Goal: Communication & Community: Share content

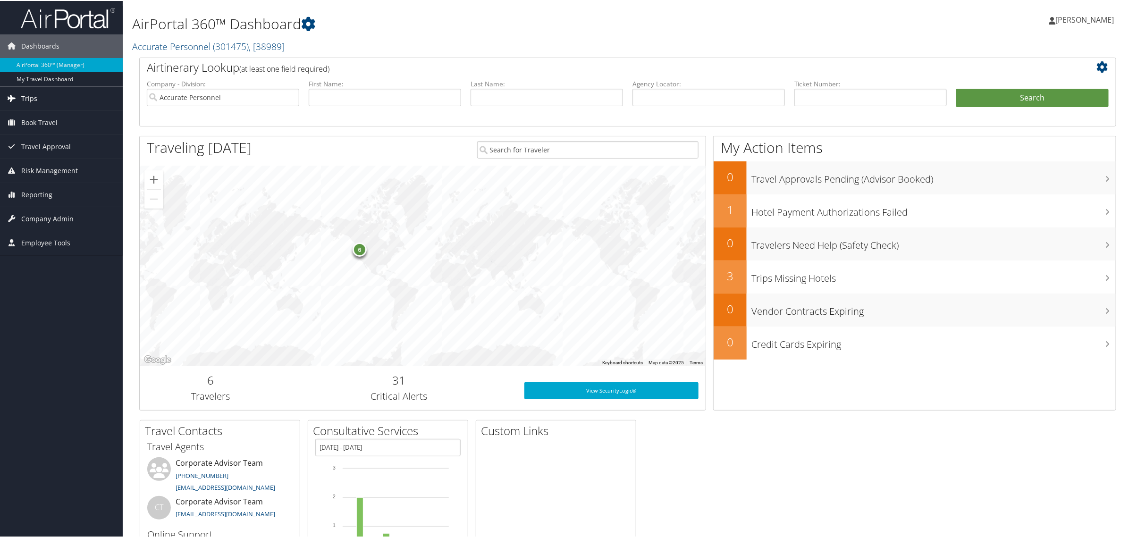
click at [62, 98] on link "Trips" at bounding box center [61, 98] width 123 height 24
click at [44, 142] on link "Past Trips" at bounding box center [61, 145] width 123 height 14
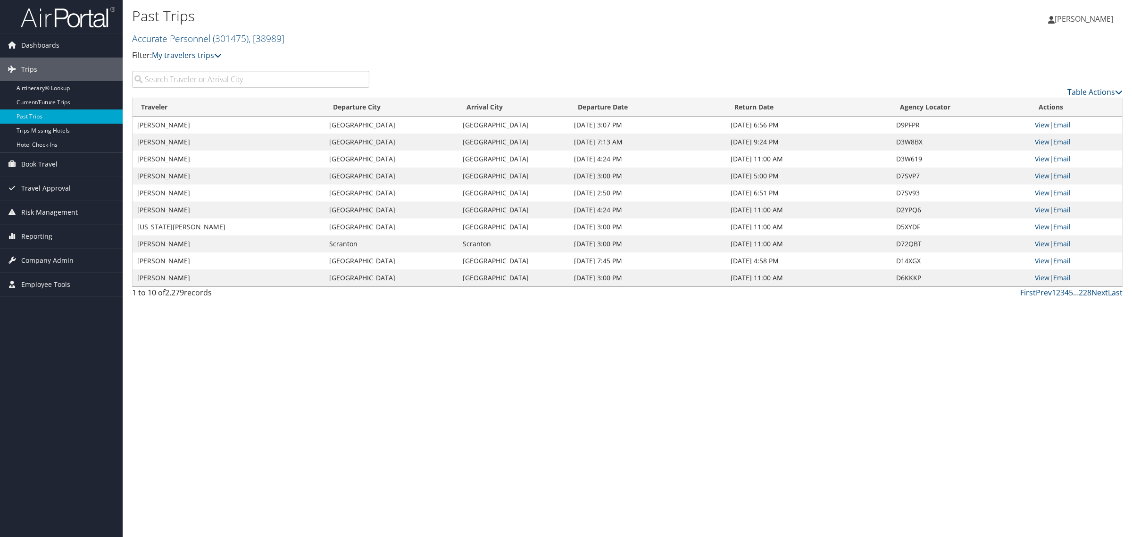
click at [198, 79] on input "search" at bounding box center [250, 79] width 237 height 17
type input "[PERSON_NAME]"
click at [42, 103] on link "Current/Future Trips" at bounding box center [61, 102] width 123 height 14
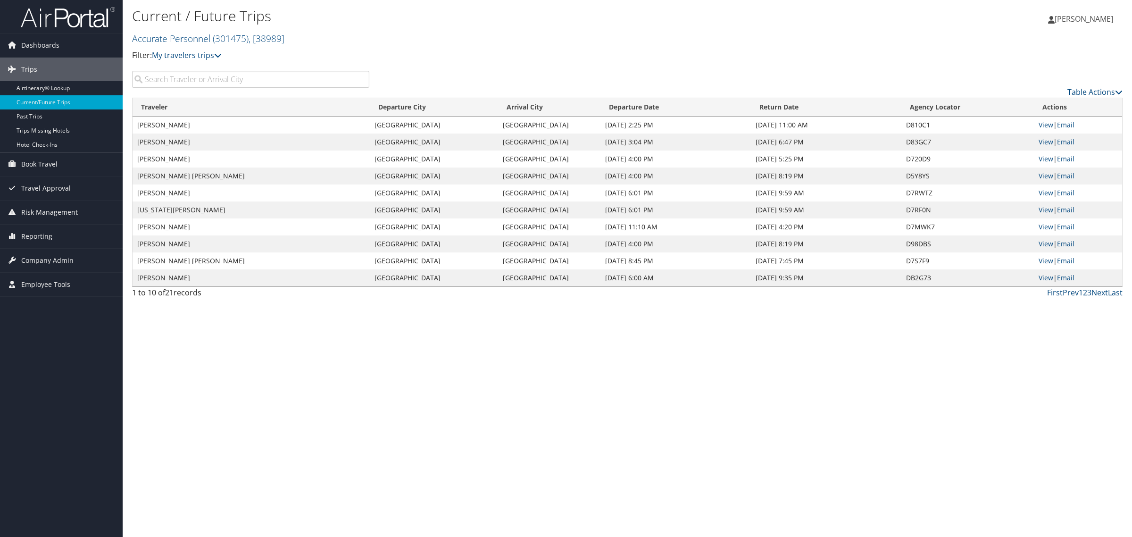
drag, startPoint x: 223, startPoint y: 85, endPoint x: 222, endPoint y: 66, distance: 18.9
click at [223, 85] on input "search" at bounding box center [250, 79] width 237 height 17
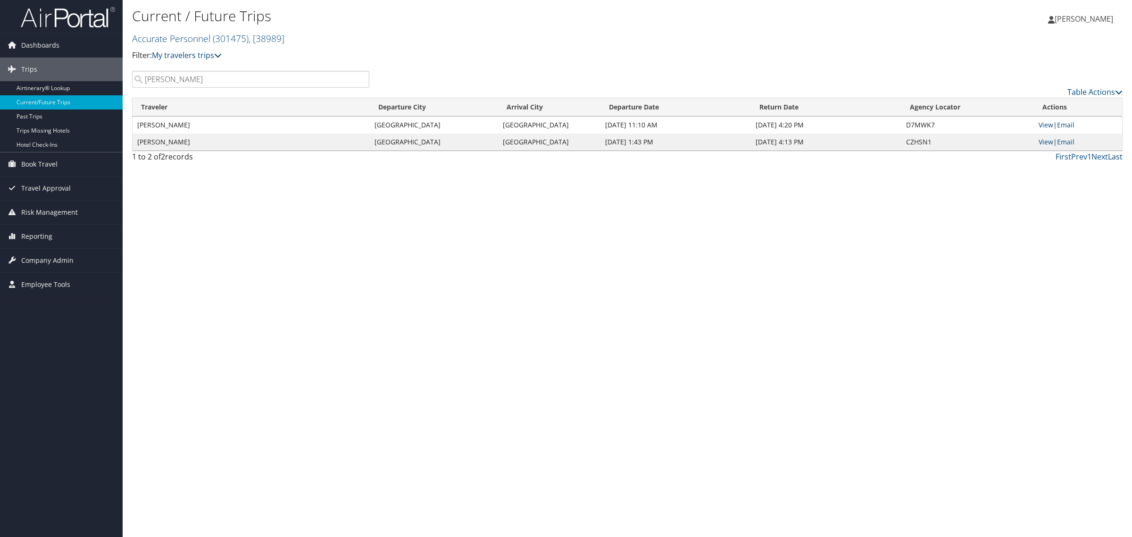
type input "Raquel Ace"
click at [263, 257] on div "Current / Future Trips Accurate Personnel ( 301475 ) , [ 38989 ] Accurate Perso…" at bounding box center [628, 268] width 1010 height 537
click at [1064, 126] on link "Email" at bounding box center [1065, 124] width 17 height 9
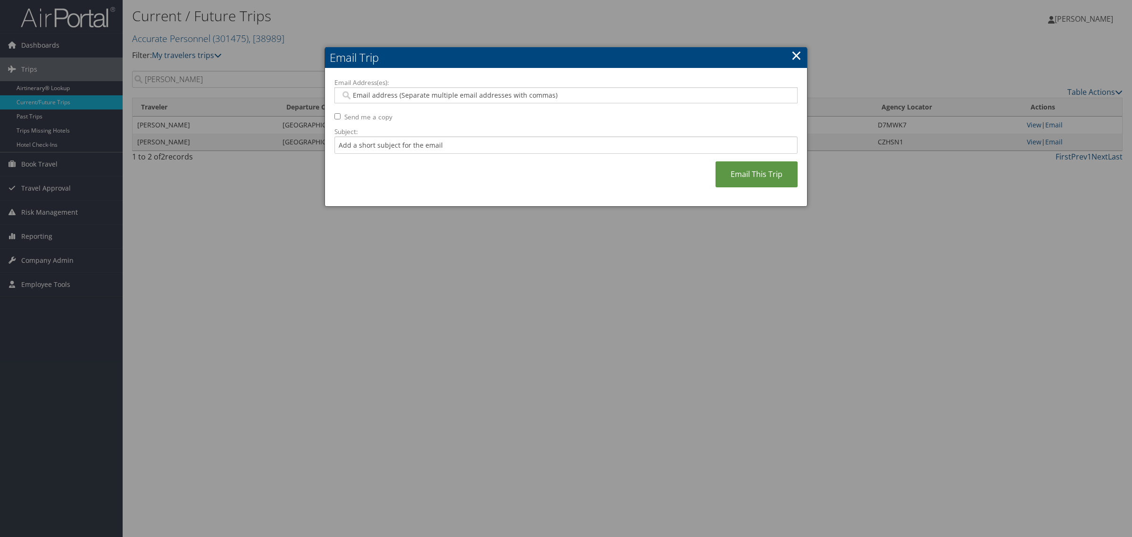
click at [442, 92] on input "Email Address(es):" at bounding box center [566, 95] width 450 height 9
type input "ksanchez"
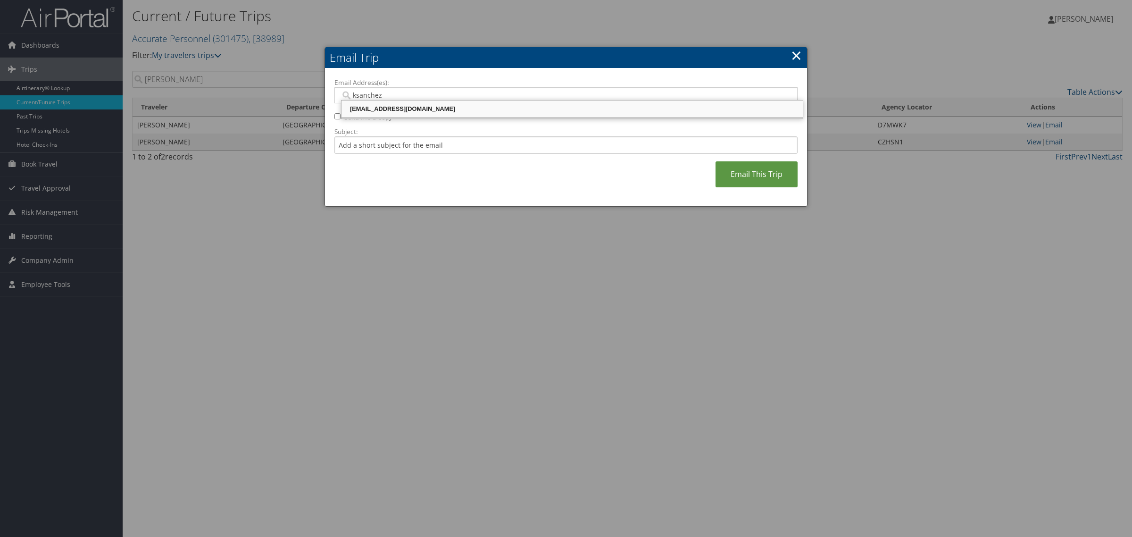
click at [406, 107] on div "ksanchez@accurateusa.com" at bounding box center [572, 108] width 459 height 9
type input "ksanchez@accurateusa.com"
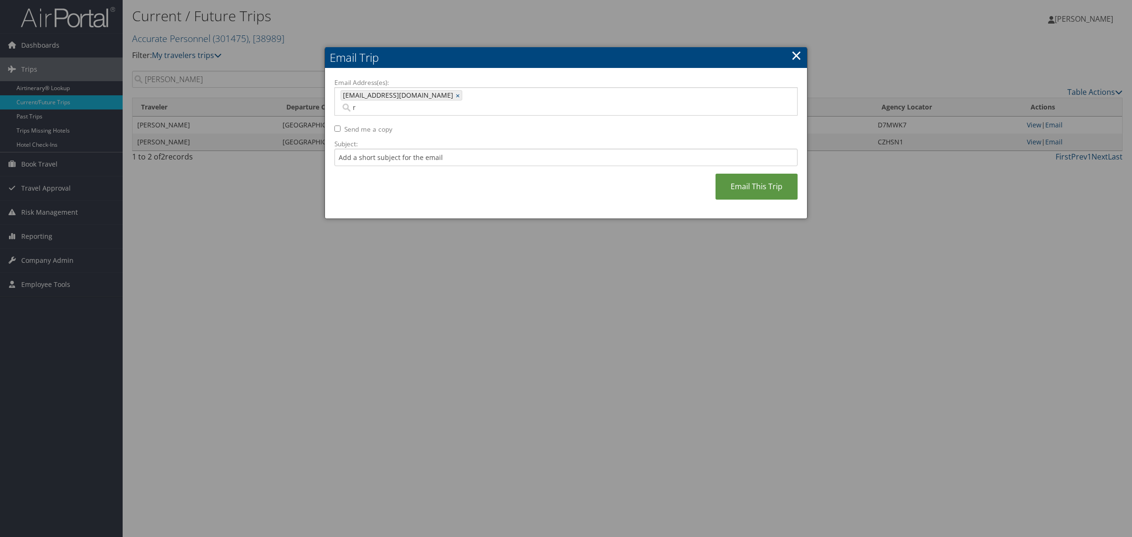
type input "r"
click at [474, 103] on input "r" at bounding box center [515, 107] width 349 height 9
type input "a"
type input "racevedo@"
type input "ksanchez@accurateusa.com, racevedo@"
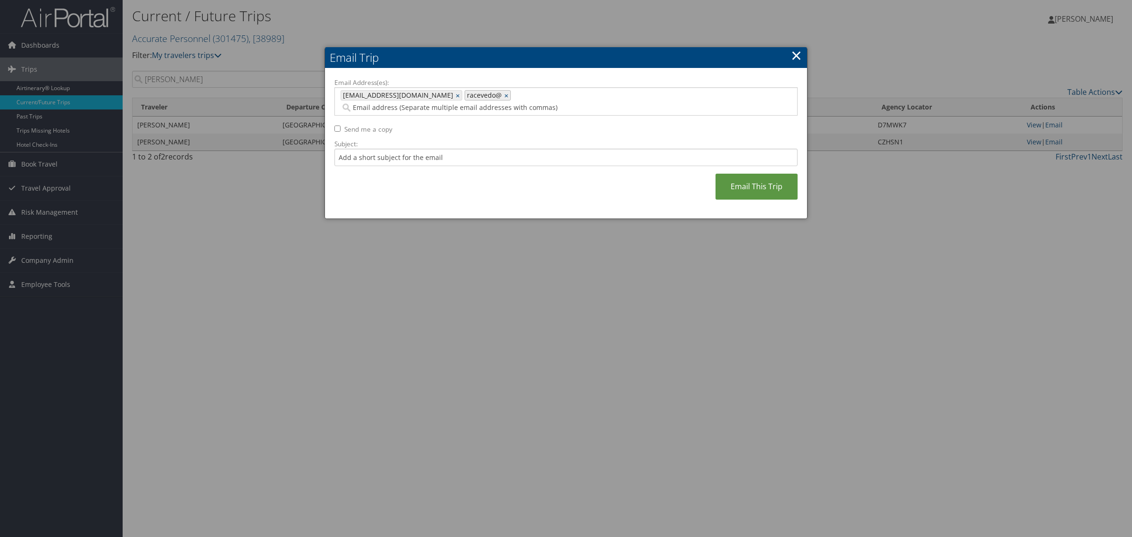
click at [478, 93] on div "racevedo@ ×" at bounding box center [488, 95] width 46 height 10
type input "racevedo@"
click at [504, 95] on link "×" at bounding box center [507, 95] width 6 height 9
type input "ksanchez@accurateusa.com"
paste input "racevedo@accurateusa.com"
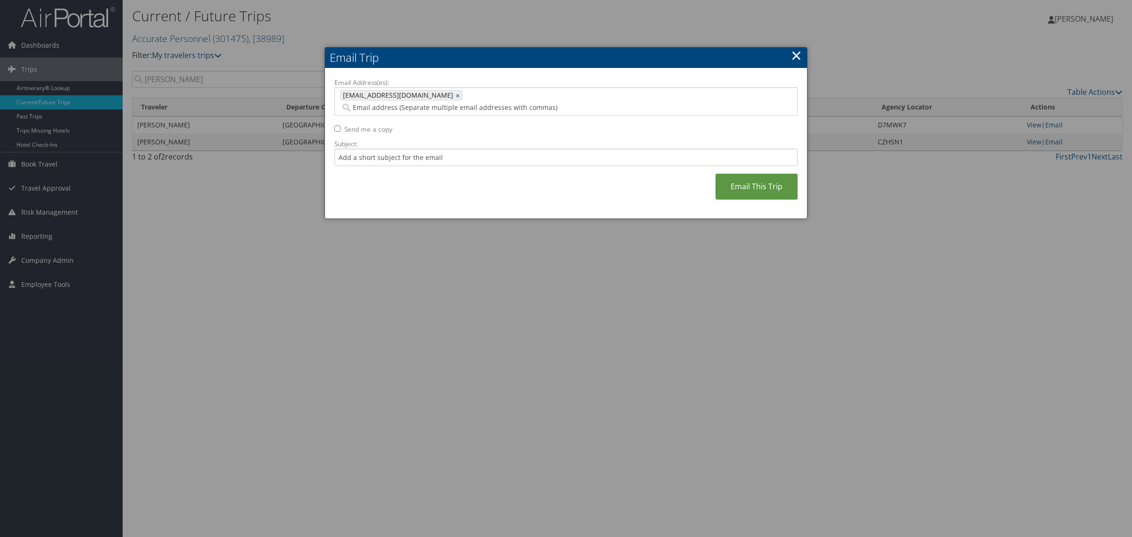
type input "racevedo@accurateusa.com"
type input "ksanchez@accurateusa.com, racevedo@accurateusa.com"
drag, startPoint x: 367, startPoint y: 144, endPoint x: 371, endPoint y: 142, distance: 4.9
click at [367, 149] on input "Subject:" at bounding box center [566, 157] width 463 height 17
click at [471, 149] on input "Raquel Acevedo - Trip to Denver, CO" at bounding box center [566, 157] width 463 height 17
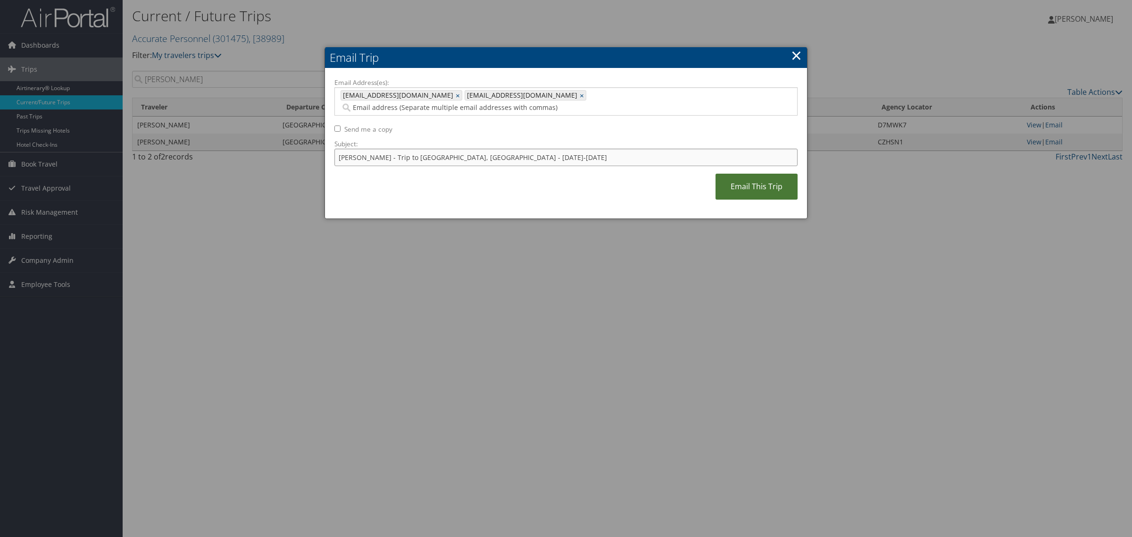
type input "Raquel Acevedo - Trip to Denver, CO - September 7-11"
click at [772, 181] on link "Email This Trip" at bounding box center [757, 187] width 82 height 26
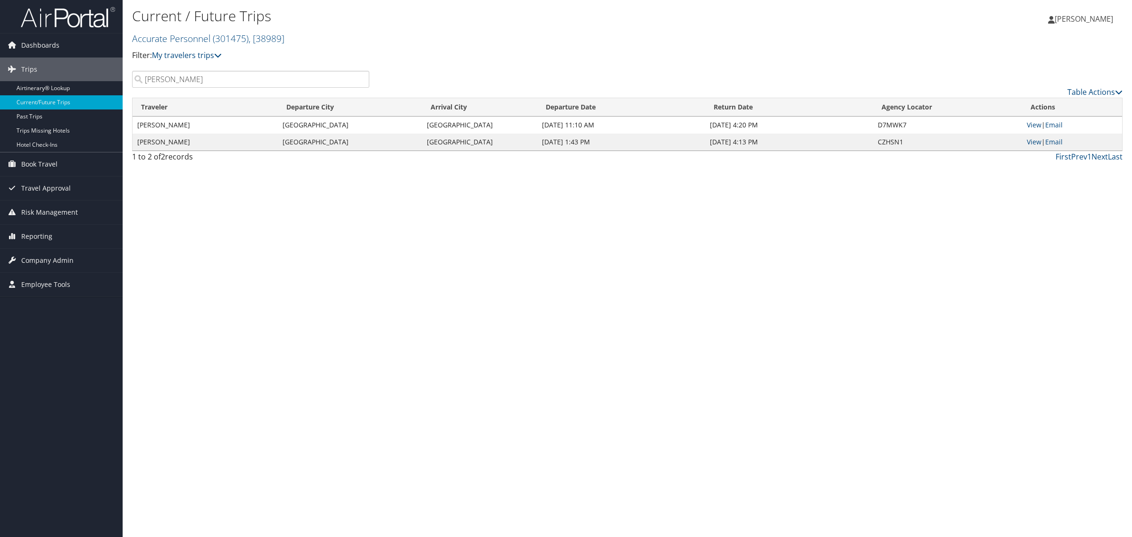
click at [505, 298] on div "Current / Future Trips Accurate Personnel ( 301475 ) , [ 38989 ] Accurate Perso…" at bounding box center [628, 268] width 1010 height 537
